Goal: Browse casually

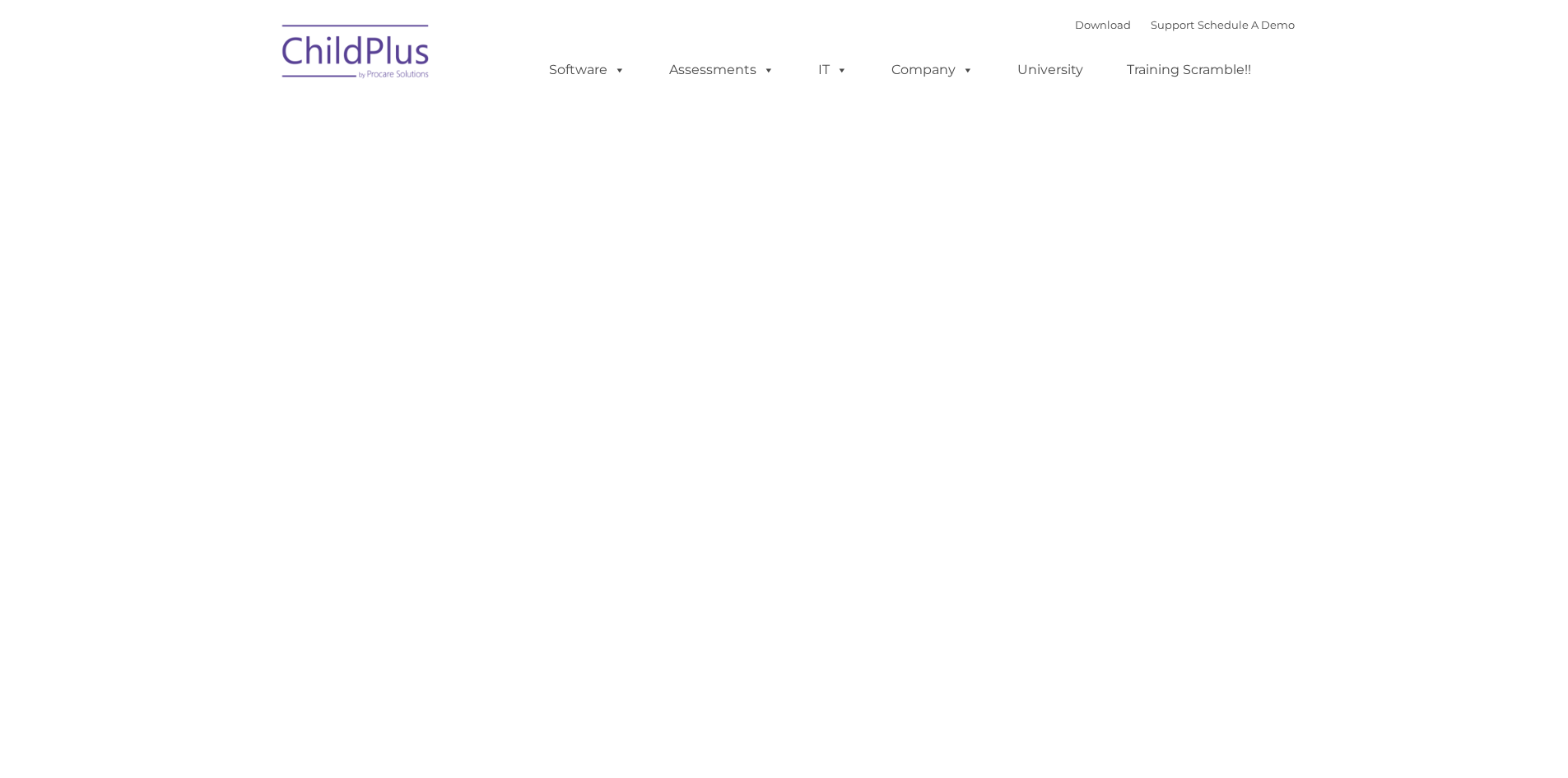
type input ""
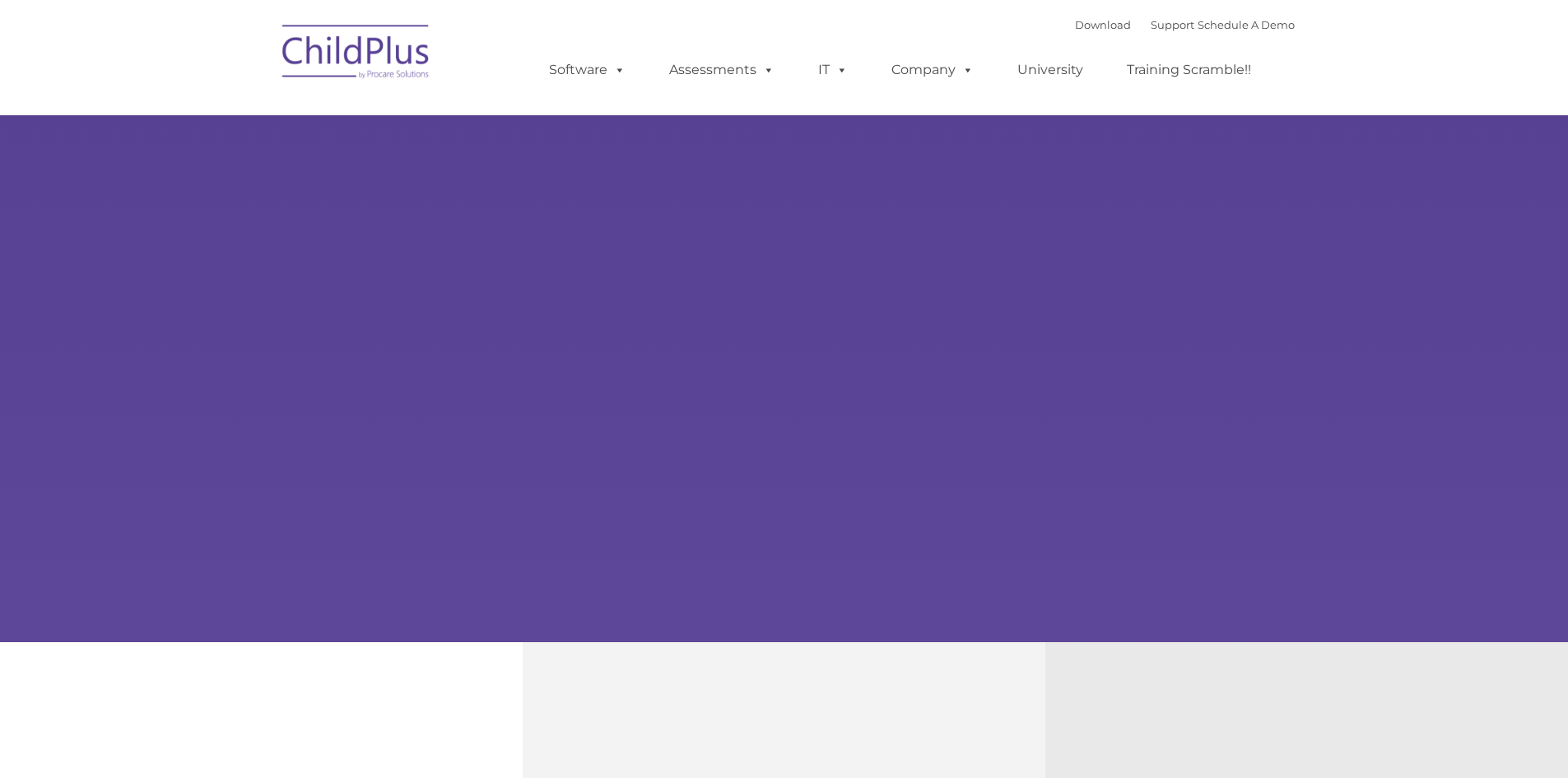
type input ""
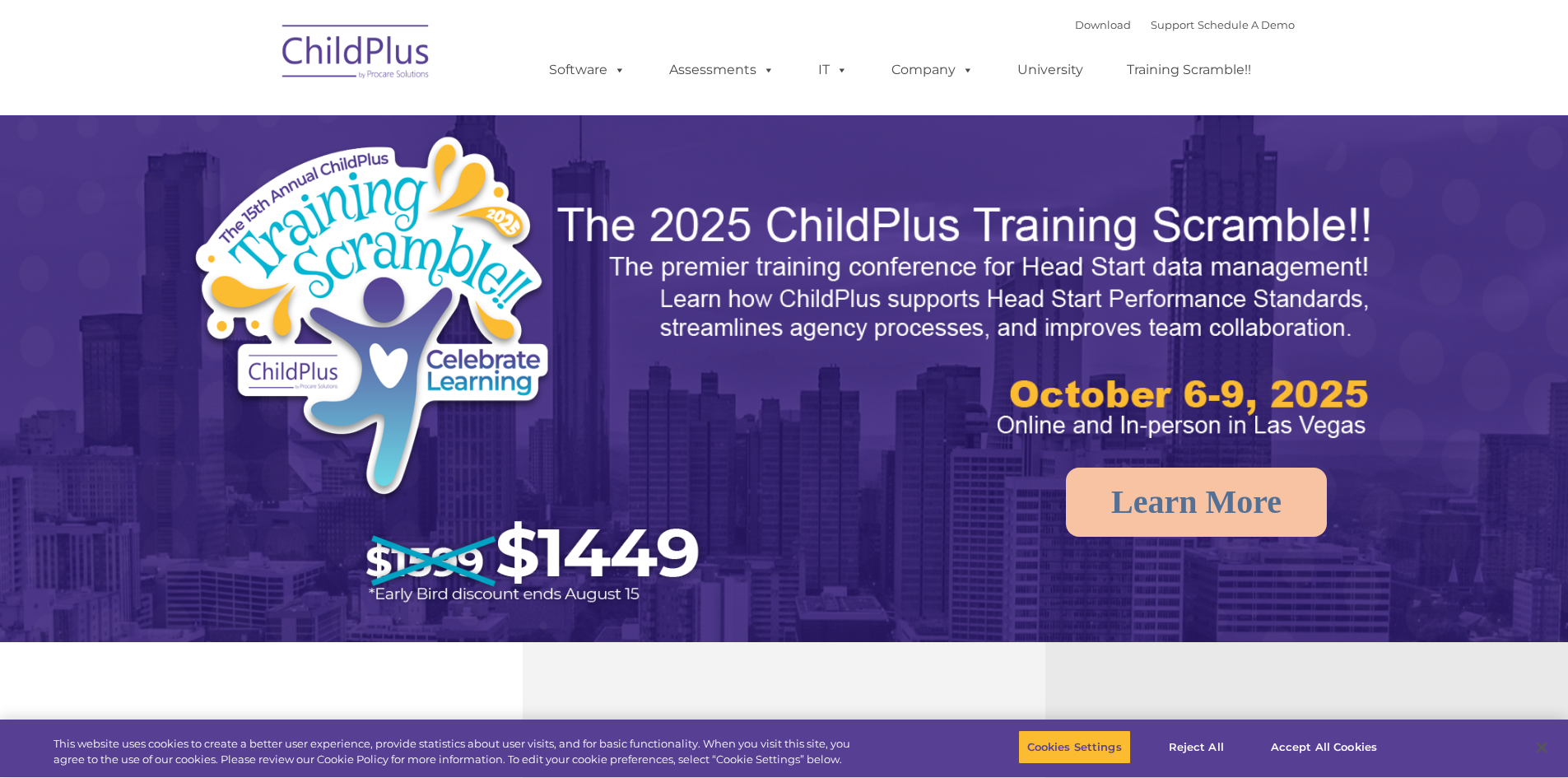
select select "MEDIUM"
click at [1306, 757] on button "Accept All Cookies" at bounding box center [1324, 747] width 124 height 35
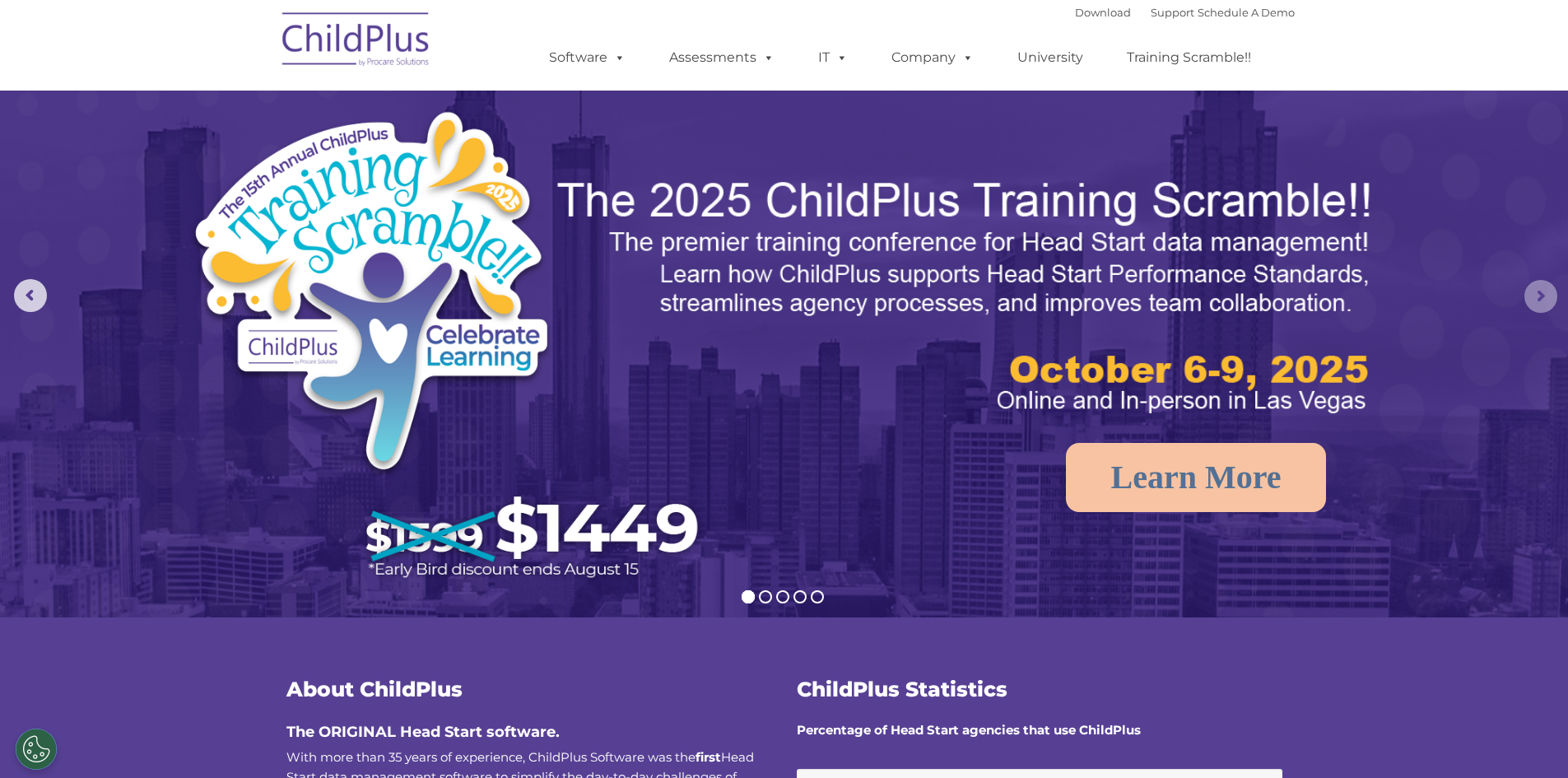
click at [1540, 296] on rs-arrow at bounding box center [1540, 296] width 33 height 33
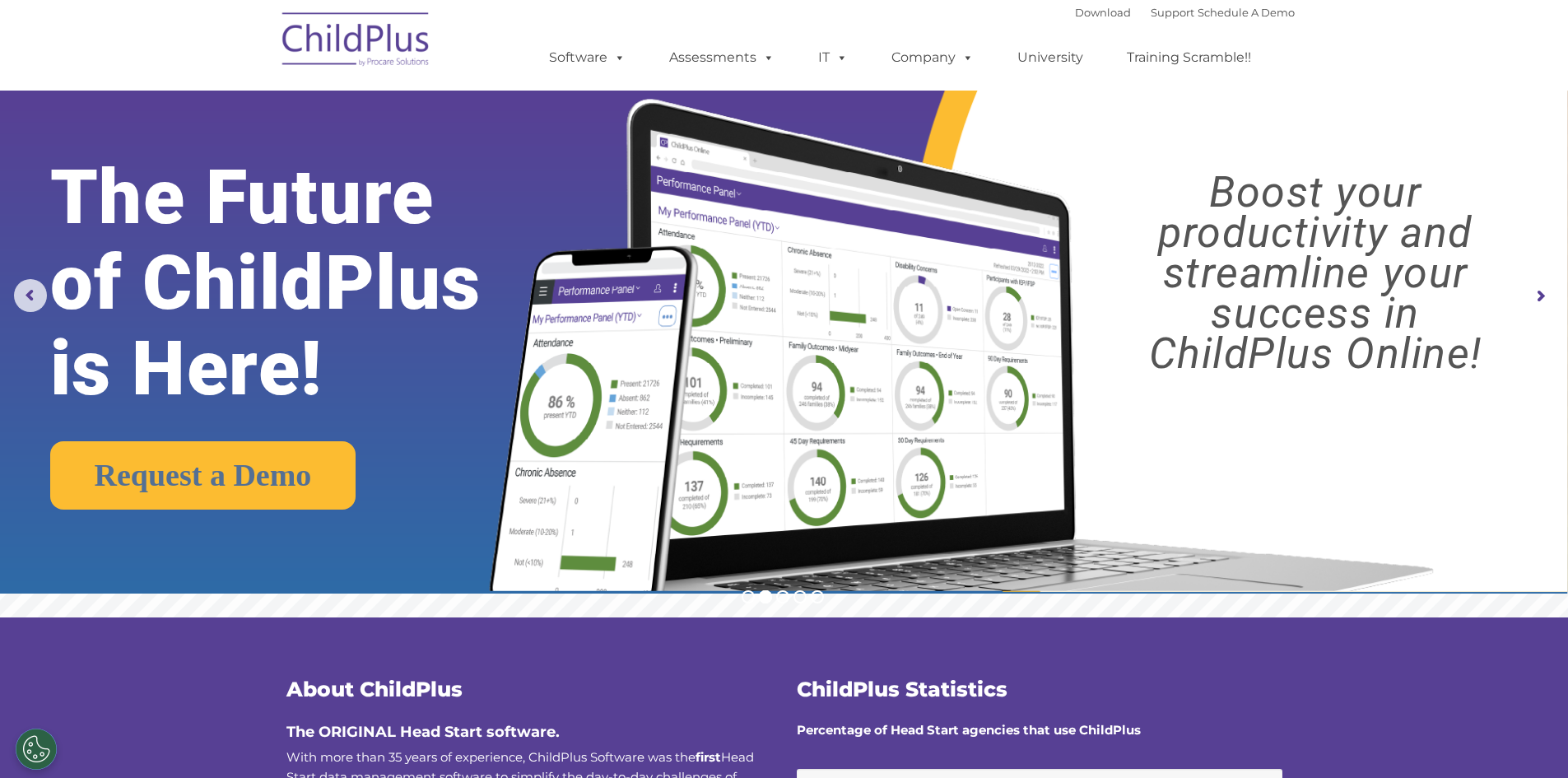
click at [1540, 296] on rs-arrow at bounding box center [1540, 296] width 33 height 33
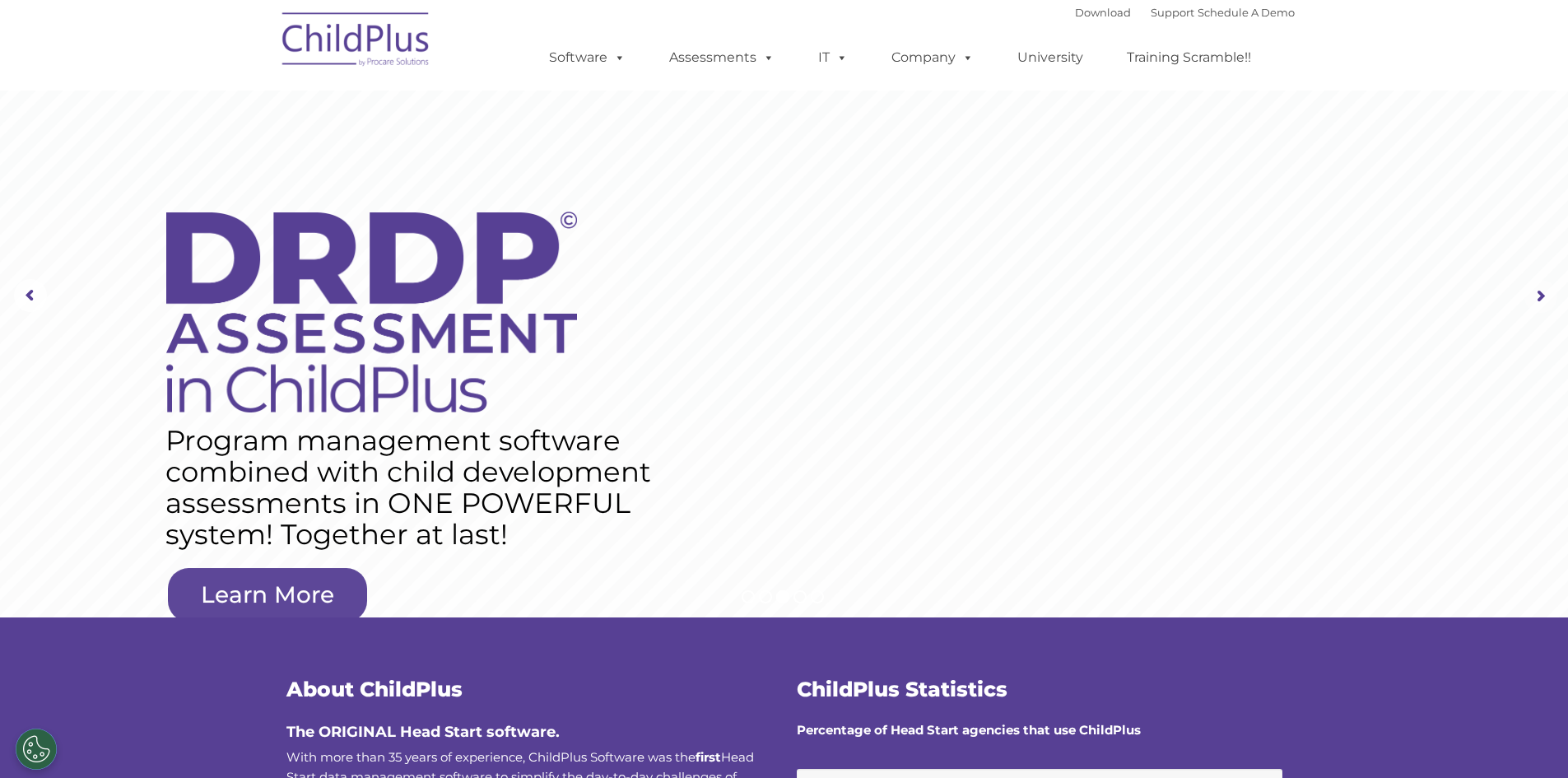
click at [1540, 296] on rs-arrow at bounding box center [1540, 296] width 33 height 33
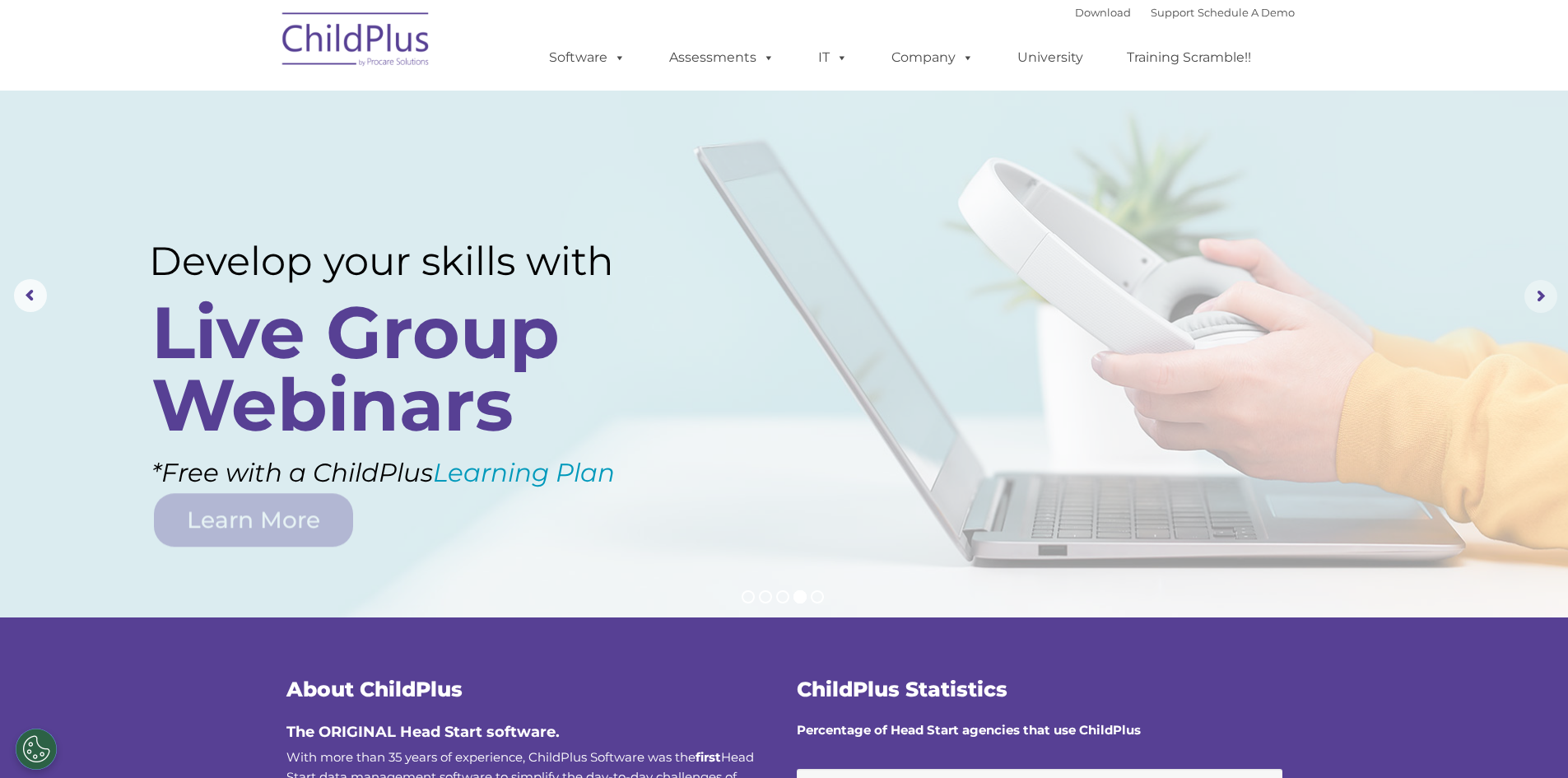
click at [1540, 296] on rs-arrow at bounding box center [1540, 296] width 33 height 33
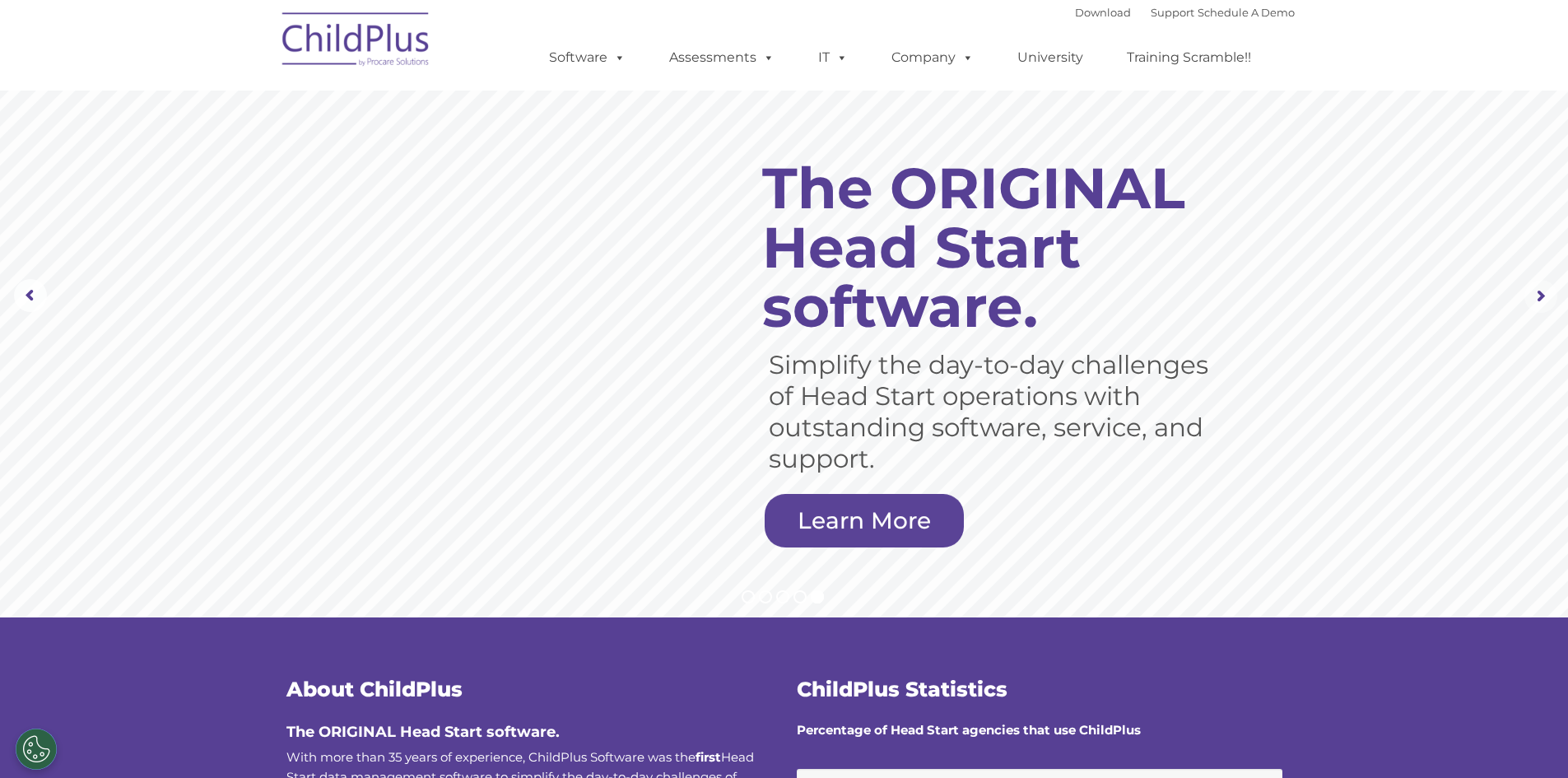
click at [1540, 296] on rs-arrow at bounding box center [1540, 296] width 33 height 33
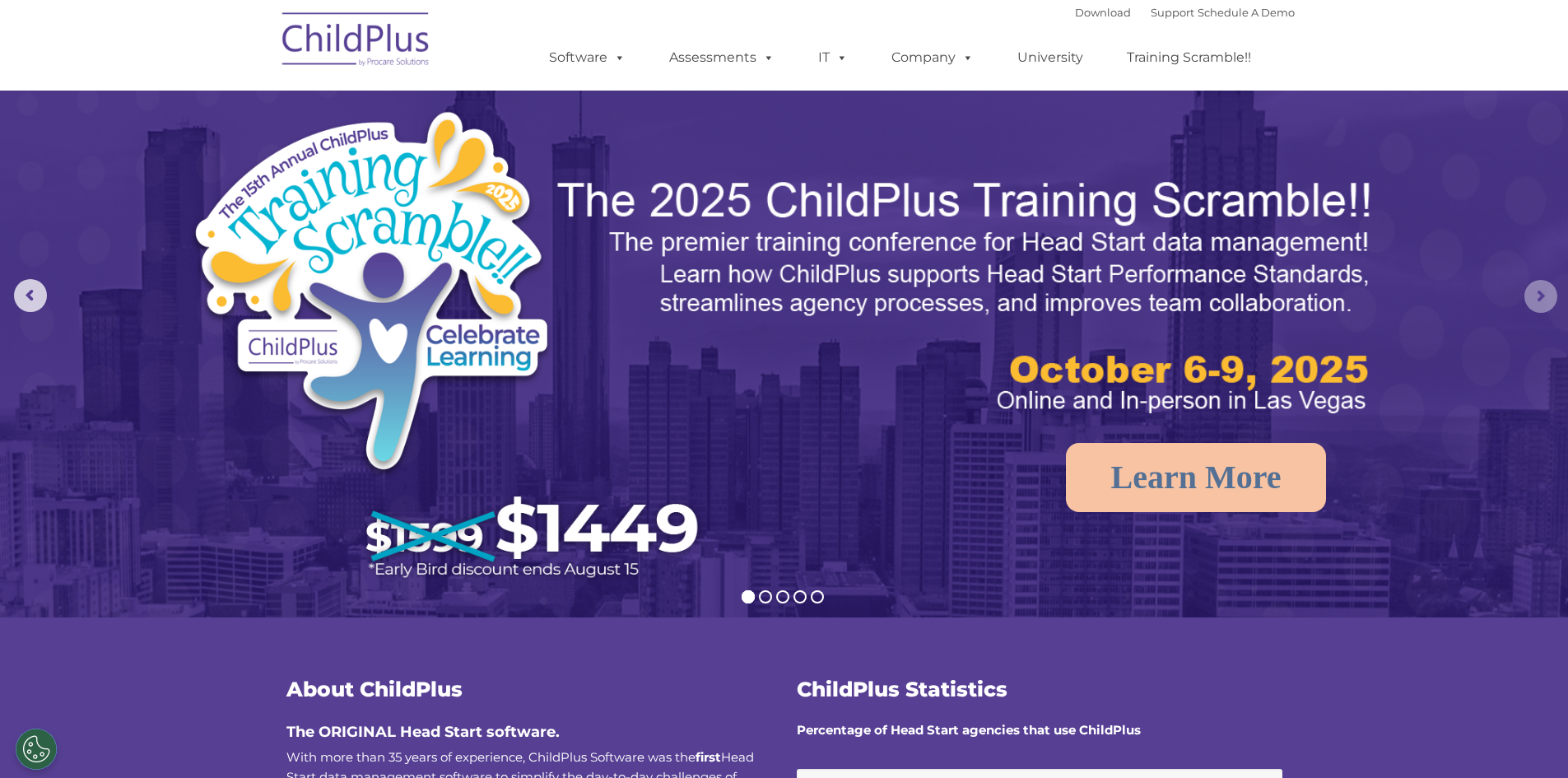
click at [1540, 296] on rs-arrow at bounding box center [1540, 296] width 33 height 33
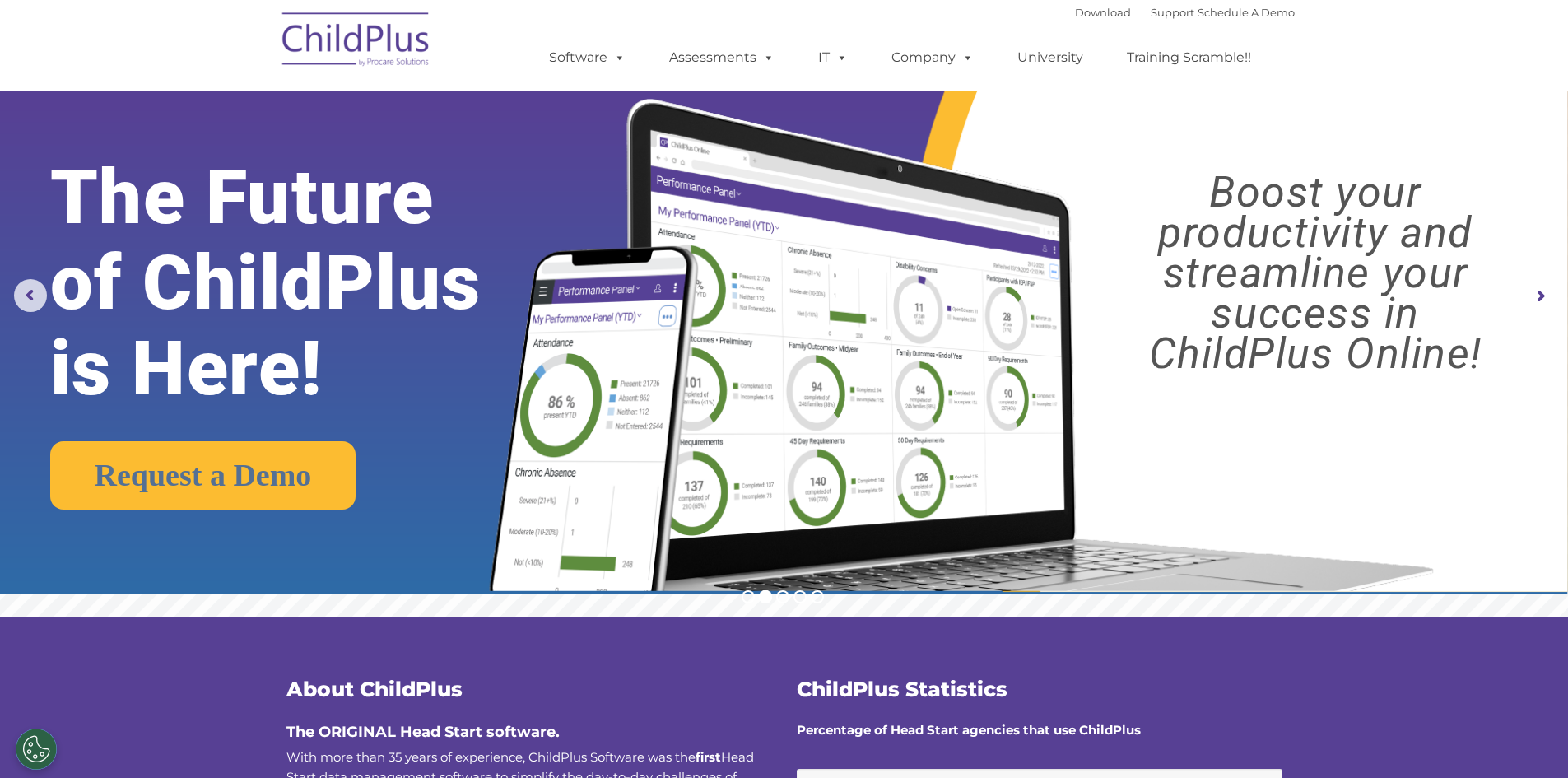
click at [1540, 296] on rs-arrow at bounding box center [1540, 296] width 33 height 33
